Goal: Find specific page/section: Find specific page/section

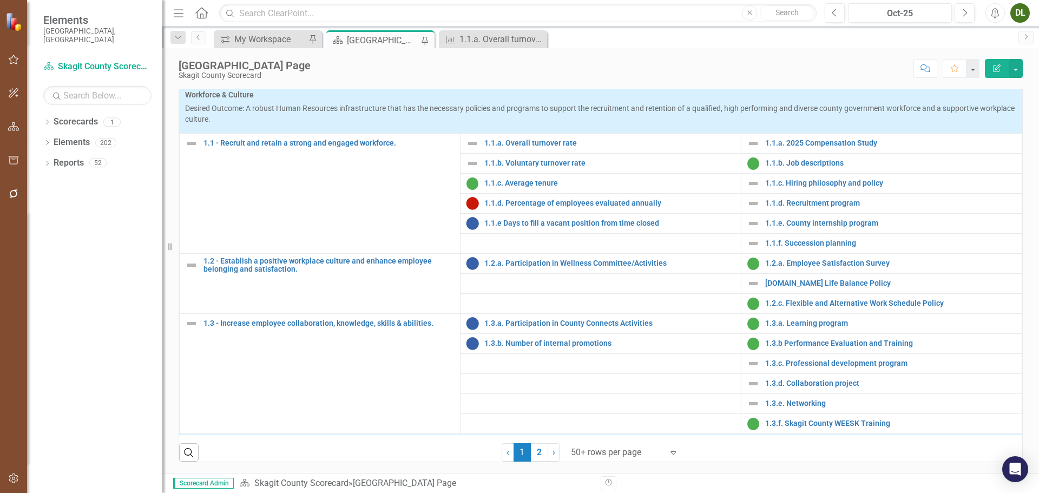
scroll to position [433, 0]
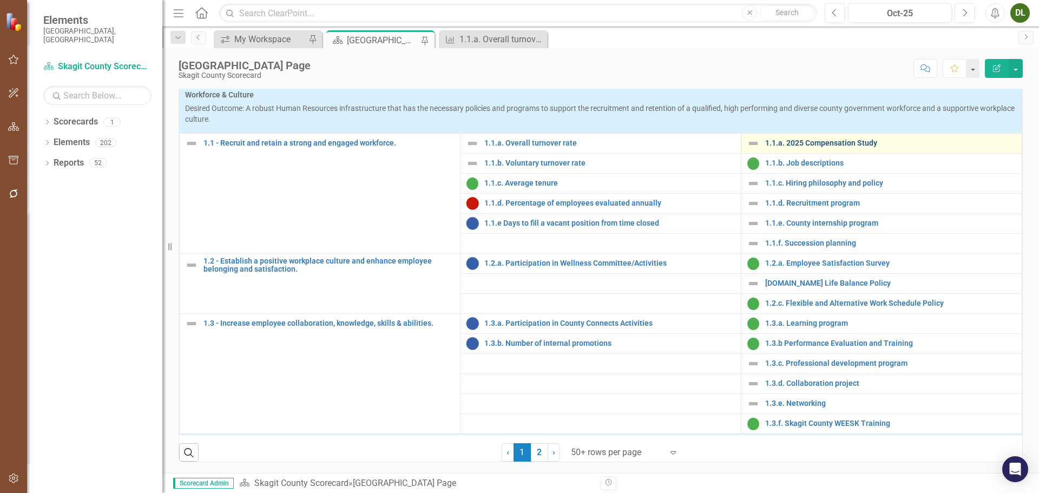
click at [812, 147] on link "1.1.a. 2025 Compensation Study" at bounding box center [890, 143] width 251 height 8
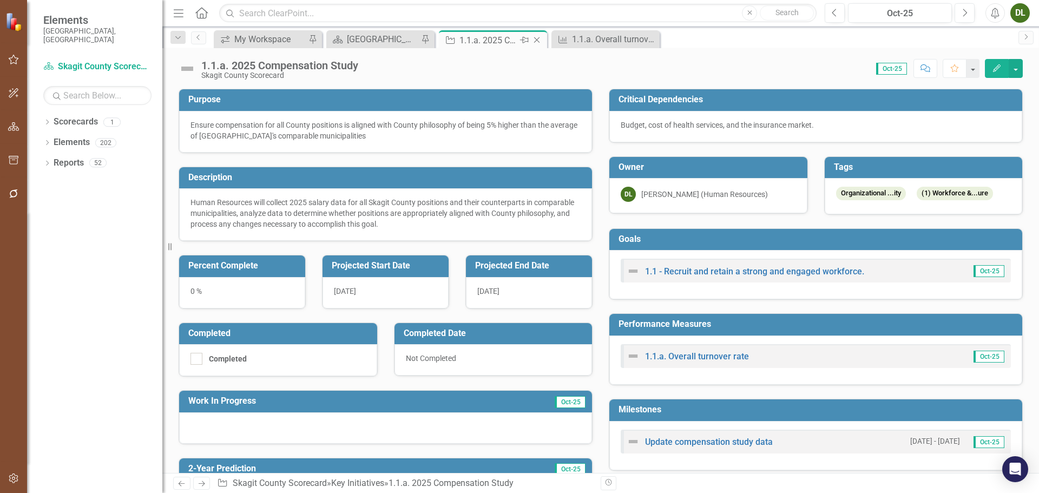
click at [538, 42] on icon "Close" at bounding box center [537, 40] width 11 height 9
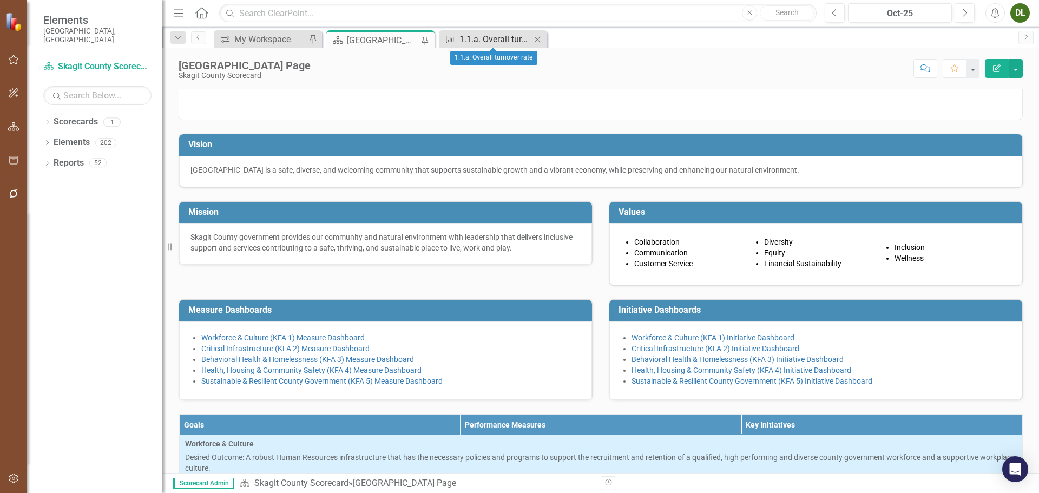
click at [519, 35] on div "1.1.a. Overall turnover rate" at bounding box center [495, 39] width 71 height 14
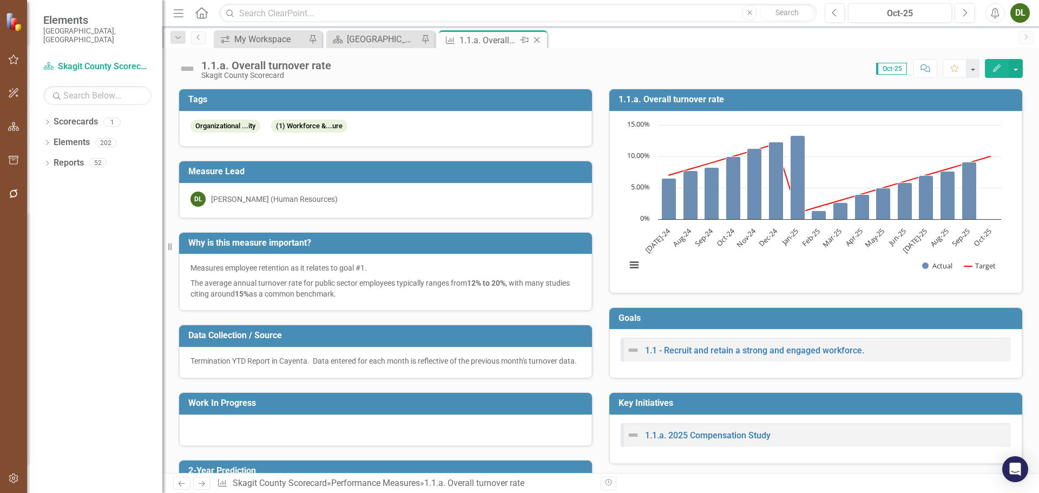
click at [536, 40] on icon at bounding box center [537, 40] width 6 height 6
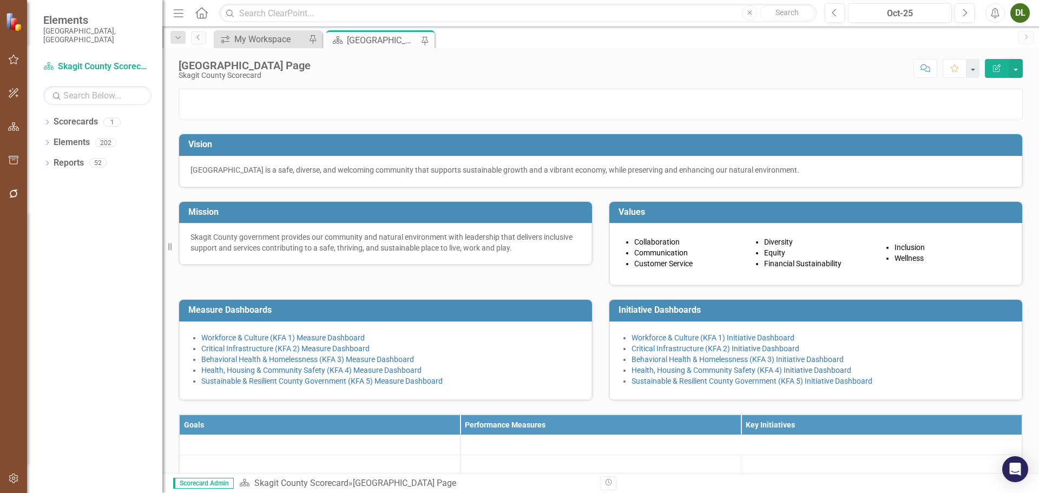
click at [392, 36] on div "[GEOGRAPHIC_DATA] Page" at bounding box center [382, 41] width 71 height 14
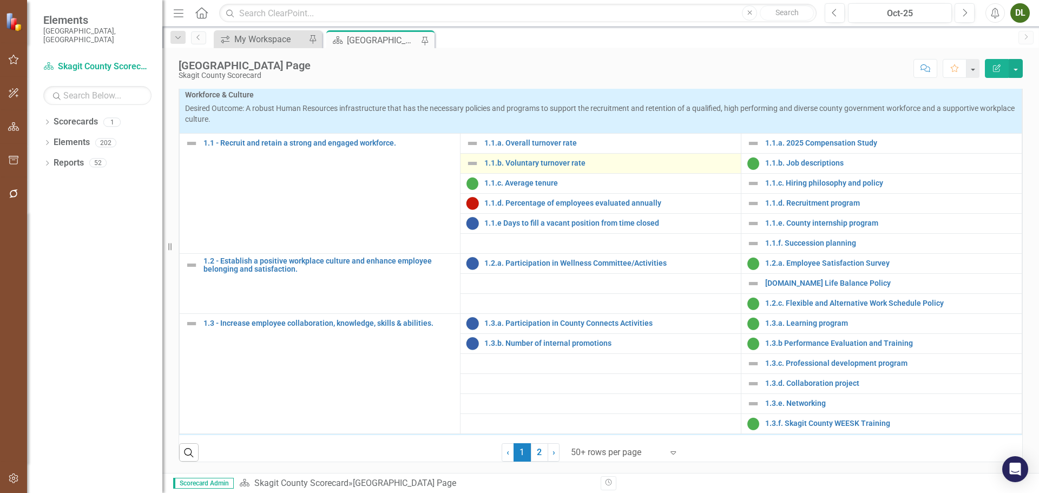
scroll to position [379, 0]
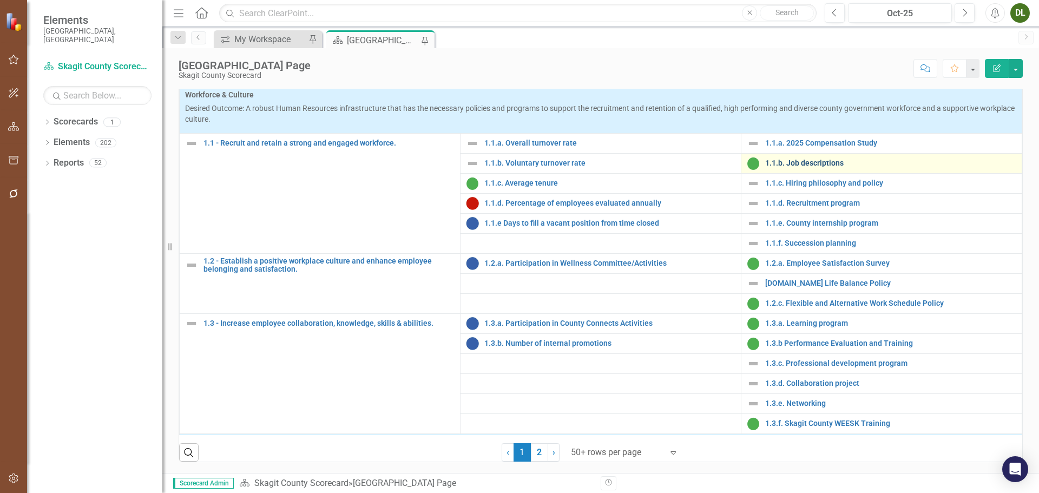
click at [796, 167] on link "1.1.b. Job descriptions" at bounding box center [890, 163] width 251 height 8
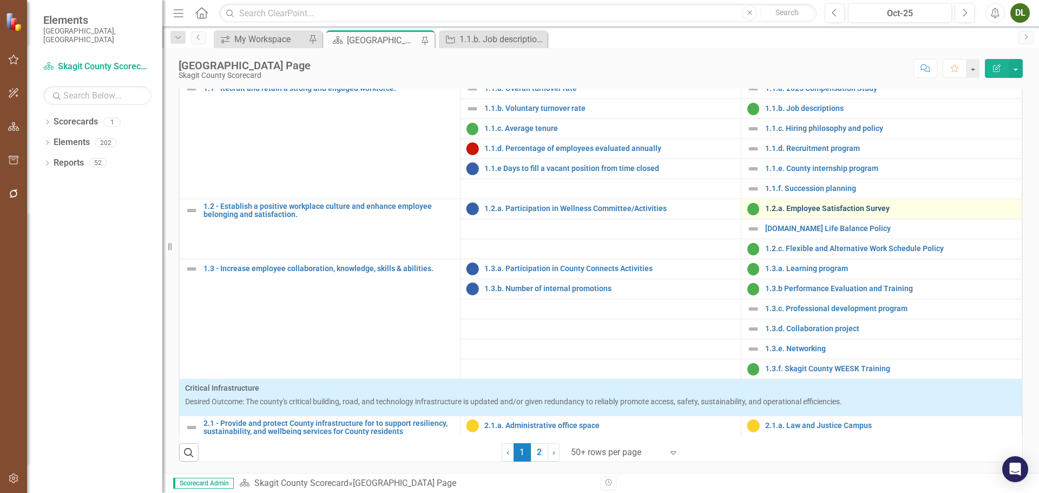
scroll to position [54, 0]
click at [836, 213] on link "1.2.a. Employee Satisfaction Survey" at bounding box center [890, 209] width 251 height 8
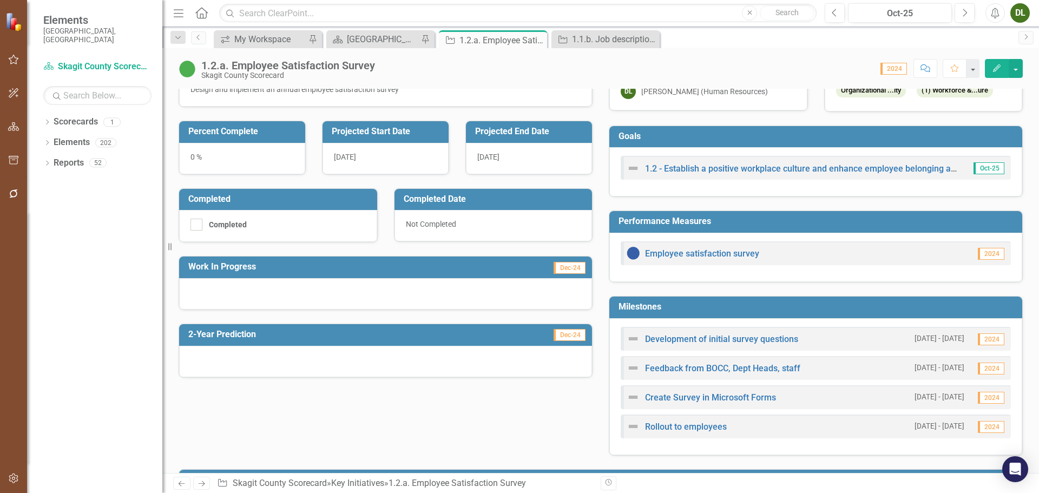
scroll to position [108, 0]
